Goal: Task Accomplishment & Management: Manage account settings

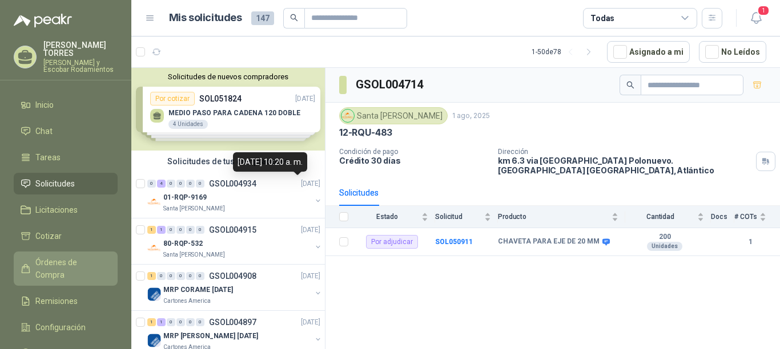
click at [61, 256] on span "Órdenes de Compra" at bounding box center [70, 268] width 71 height 25
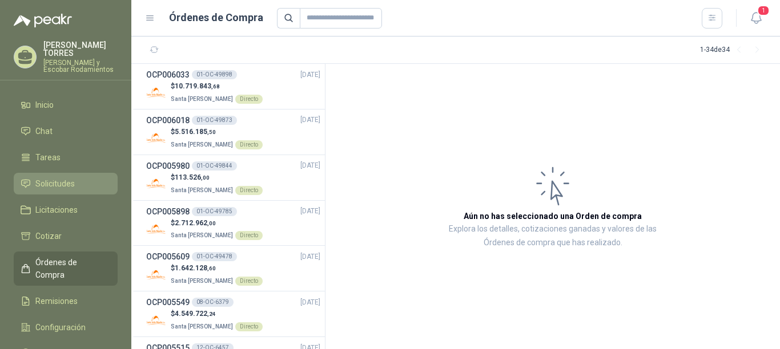
click at [69, 178] on span "Solicitudes" at bounding box center [54, 184] width 39 height 13
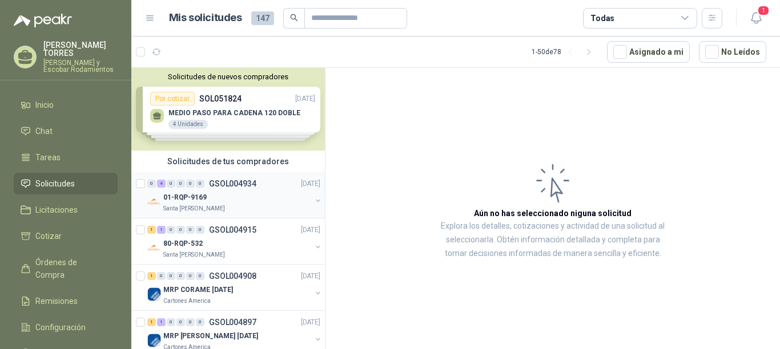
click at [248, 184] on p "GSOL004934" at bounding box center [232, 184] width 47 height 8
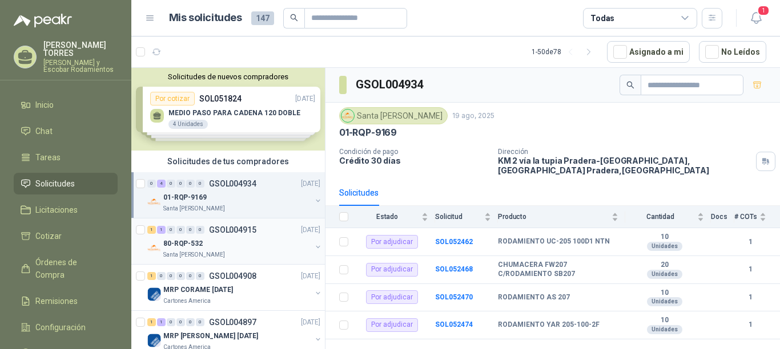
click at [247, 229] on p "GSOL004915" at bounding box center [232, 230] width 47 height 8
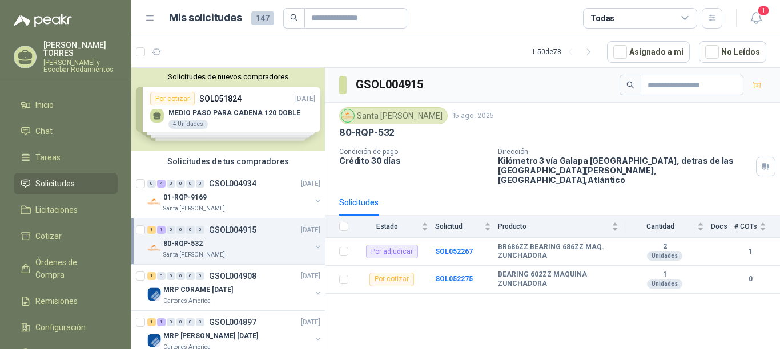
scroll to position [114, 0]
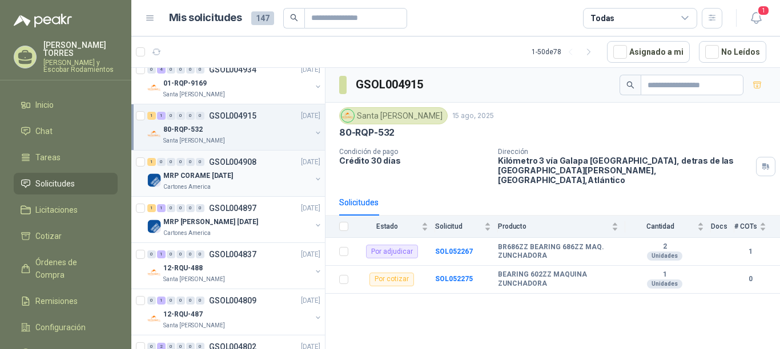
click at [255, 162] on p "GSOL004908" at bounding box center [232, 162] width 47 height 8
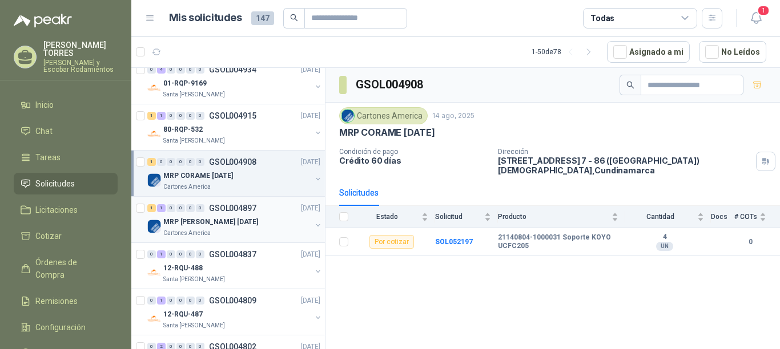
click at [212, 208] on p "GSOL004897" at bounding box center [232, 208] width 47 height 8
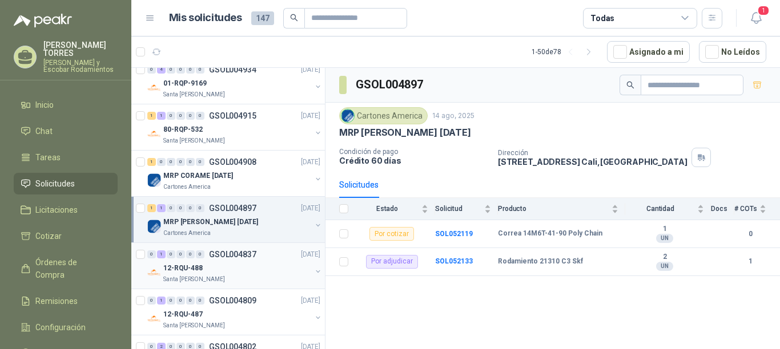
click at [232, 251] on p "GSOL004837" at bounding box center [232, 255] width 47 height 8
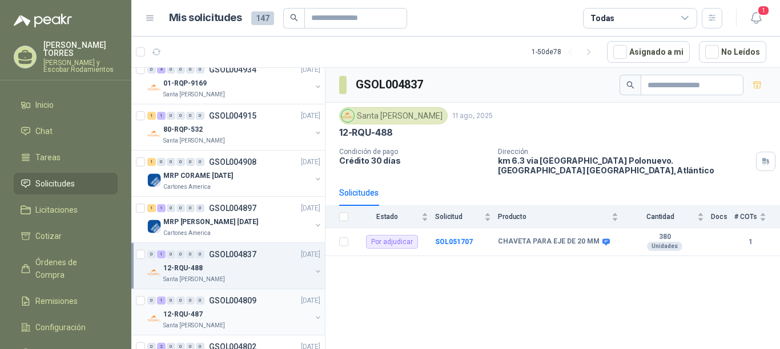
click at [242, 301] on p "GSOL004809" at bounding box center [232, 301] width 47 height 8
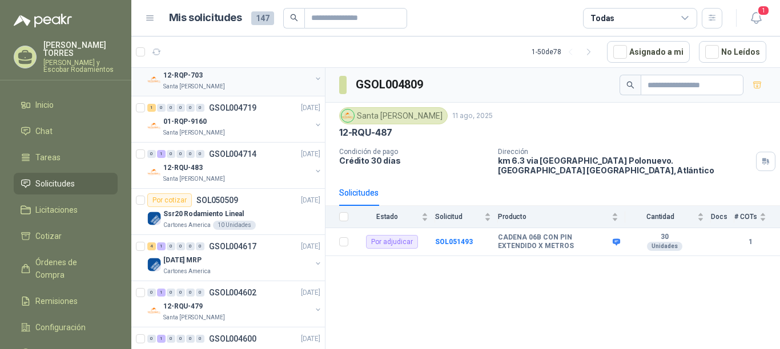
scroll to position [457, 0]
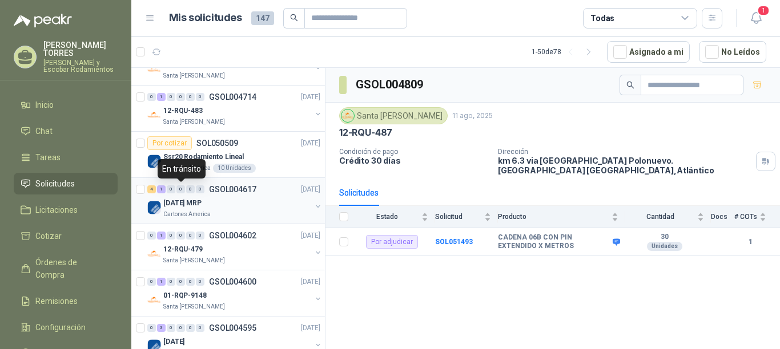
click at [239, 187] on p "GSOL004617" at bounding box center [232, 190] width 47 height 8
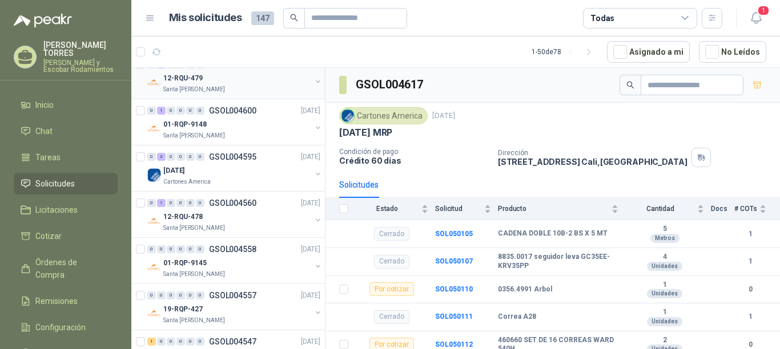
scroll to position [685, 0]
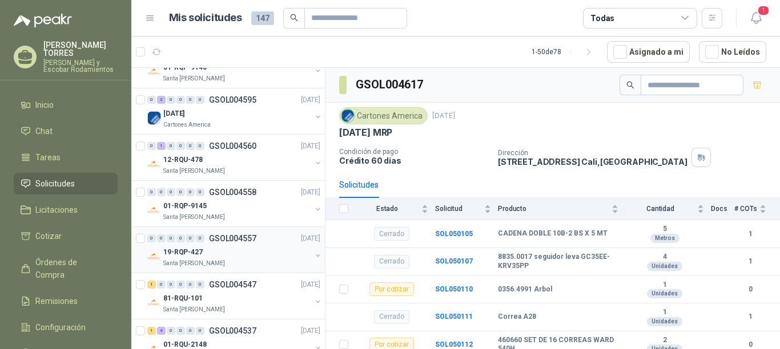
click at [247, 232] on div "0 0 0 0 0 0 GSOL004557 [DATE]" at bounding box center [234, 239] width 175 height 14
click at [247, 240] on p "GSOL004557" at bounding box center [232, 239] width 47 height 8
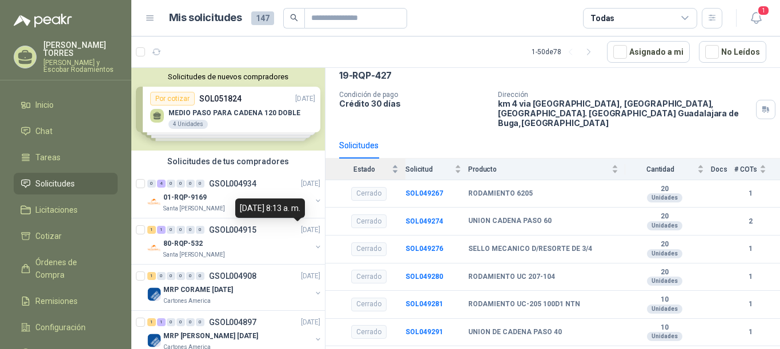
scroll to position [69, 0]
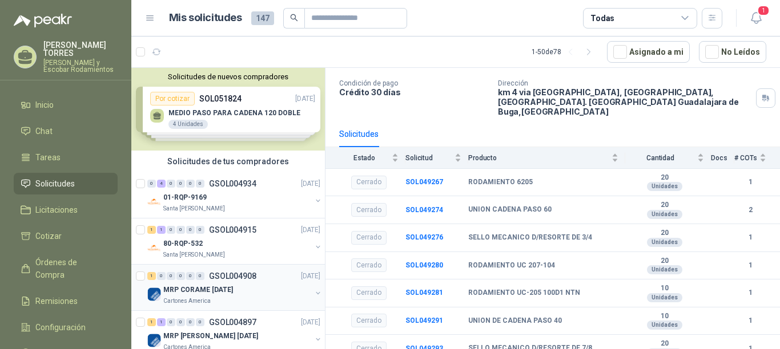
click at [245, 273] on p "GSOL004908" at bounding box center [232, 276] width 47 height 8
